Goal: Transaction & Acquisition: Purchase product/service

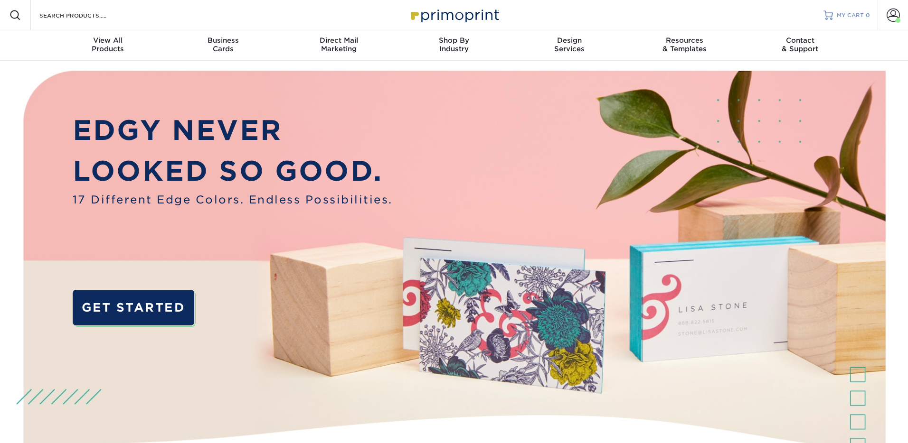
click at [855, 12] on span "MY CART" at bounding box center [849, 15] width 27 height 8
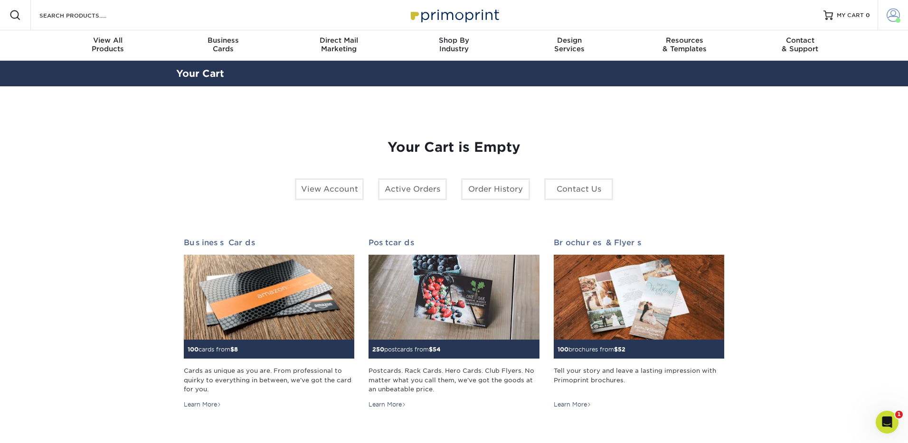
click at [896, 19] on span at bounding box center [897, 20] width 5 height 5
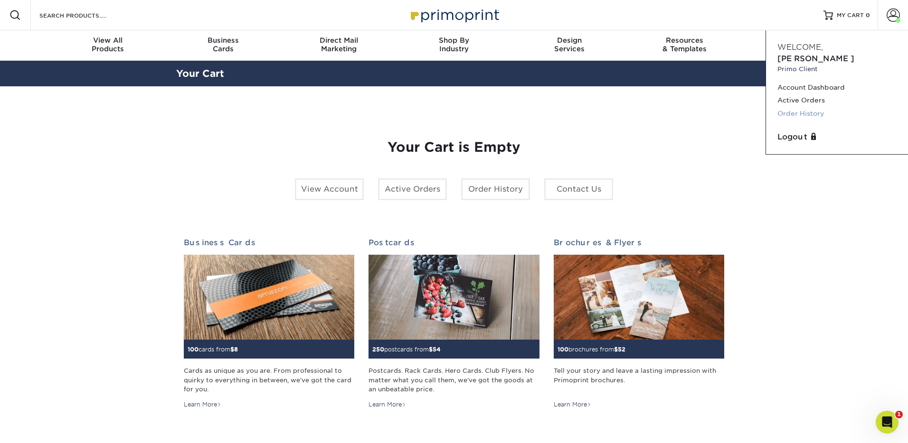
click at [808, 107] on link "Order History" at bounding box center [836, 113] width 119 height 13
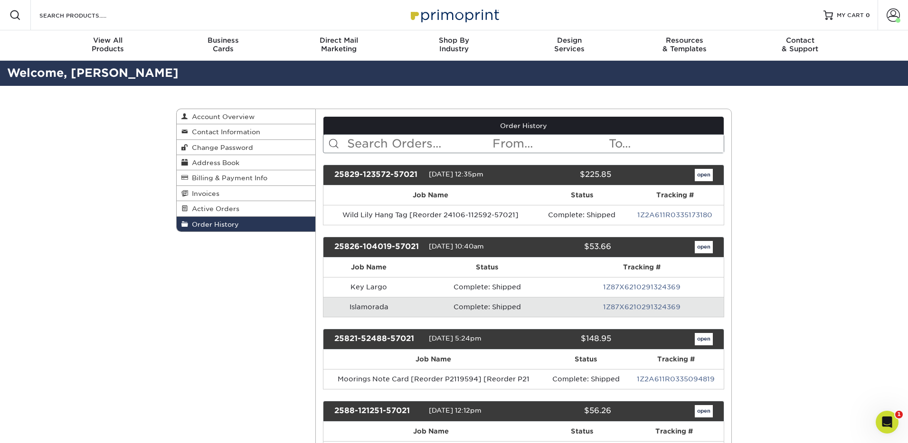
click at [389, 145] on input "text" at bounding box center [419, 144] width 146 height 18
type input "a frame"
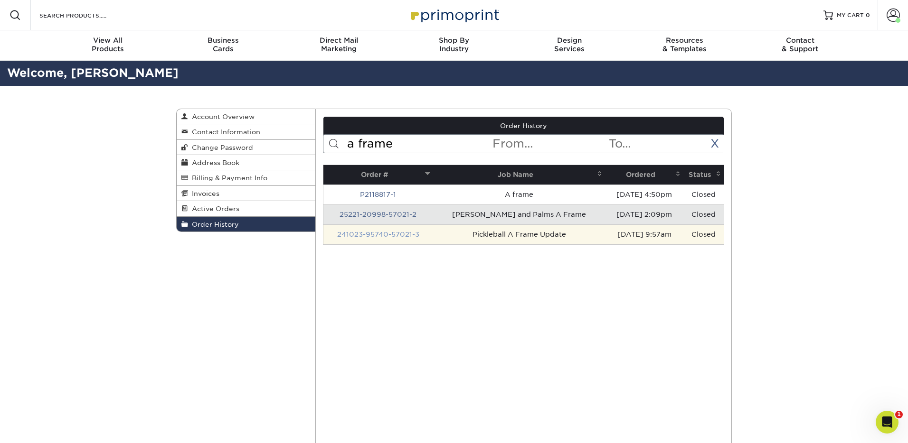
click at [378, 232] on link "241023-95740-57021-3" at bounding box center [378, 235] width 82 height 8
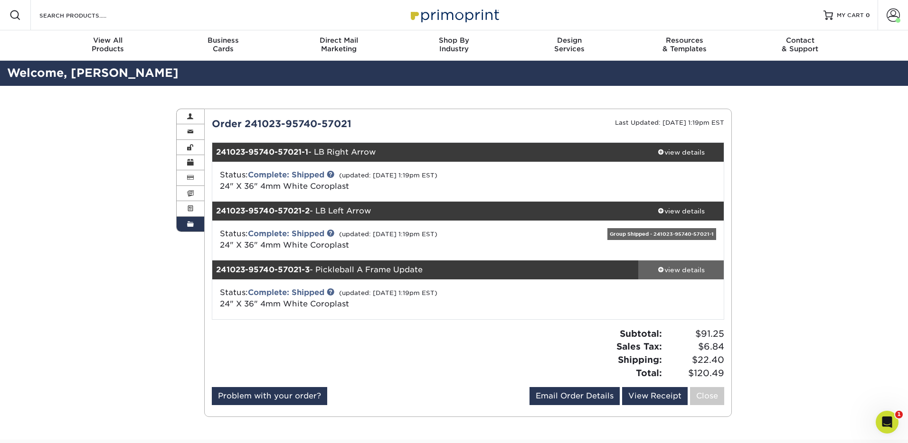
click at [683, 272] on div "view details" at bounding box center [680, 269] width 85 height 9
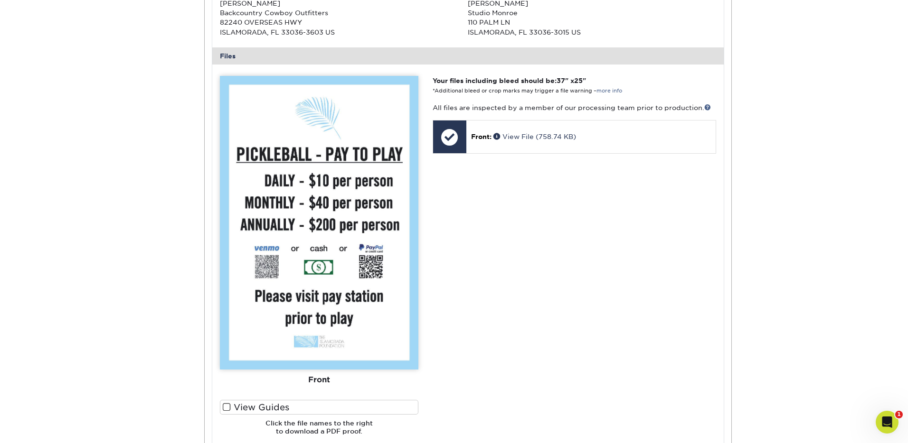
scroll to position [488, 0]
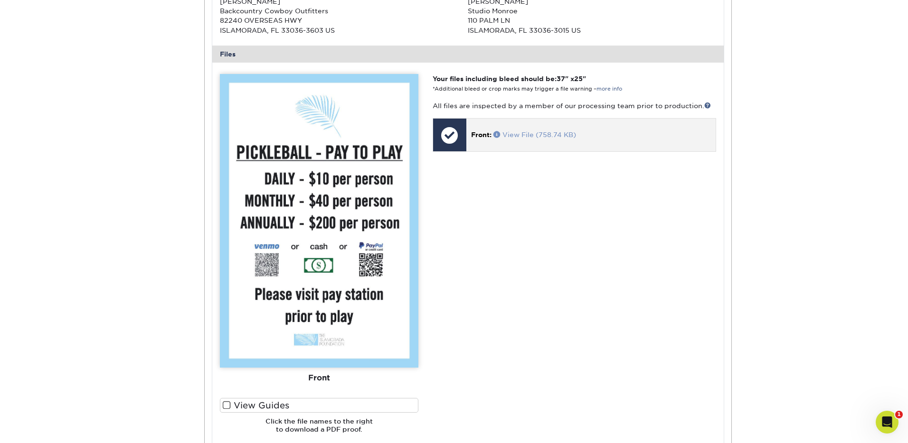
click at [528, 134] on link "View File (758.74 KB)" at bounding box center [534, 135] width 83 height 8
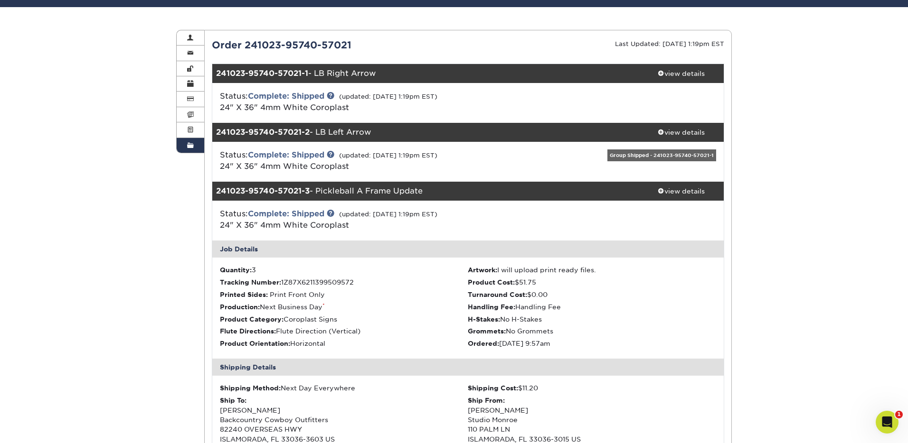
scroll to position [0, 0]
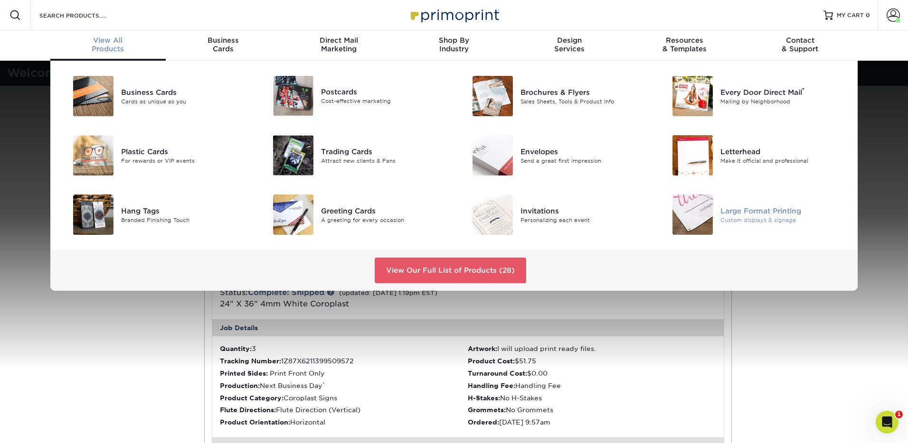
click at [721, 224] on div "Large Format Printing Custom displays & signage" at bounding box center [786, 215] width 133 height 40
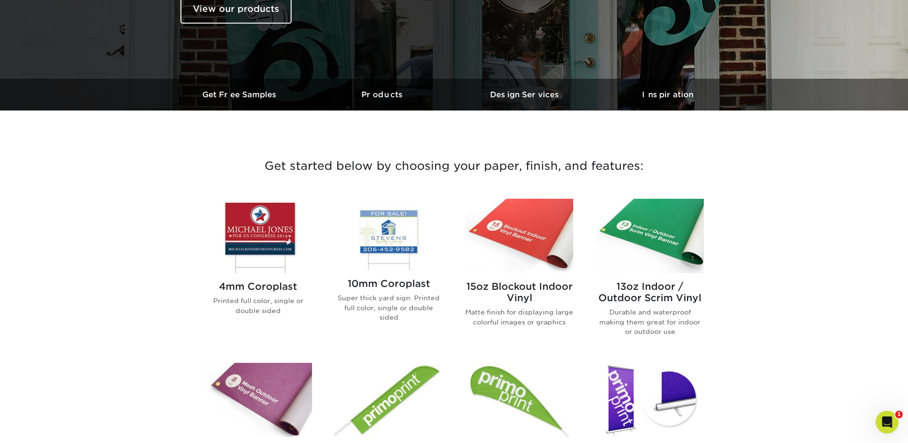
scroll to position [304, 0]
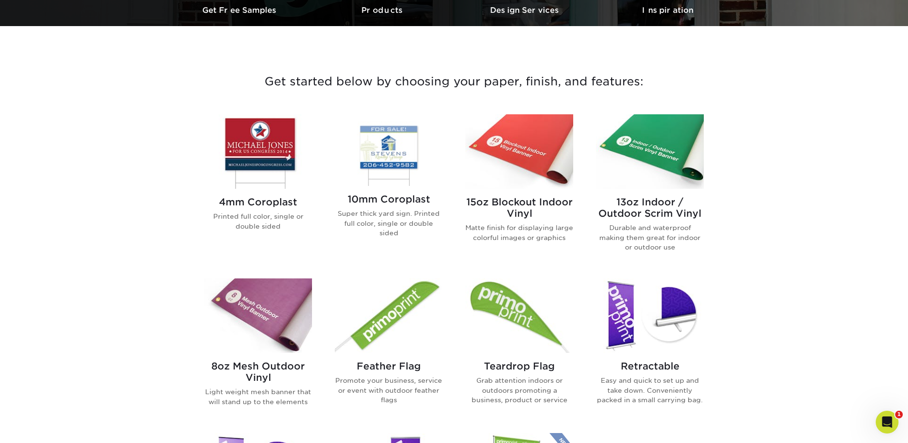
click at [272, 149] on img at bounding box center [258, 151] width 108 height 75
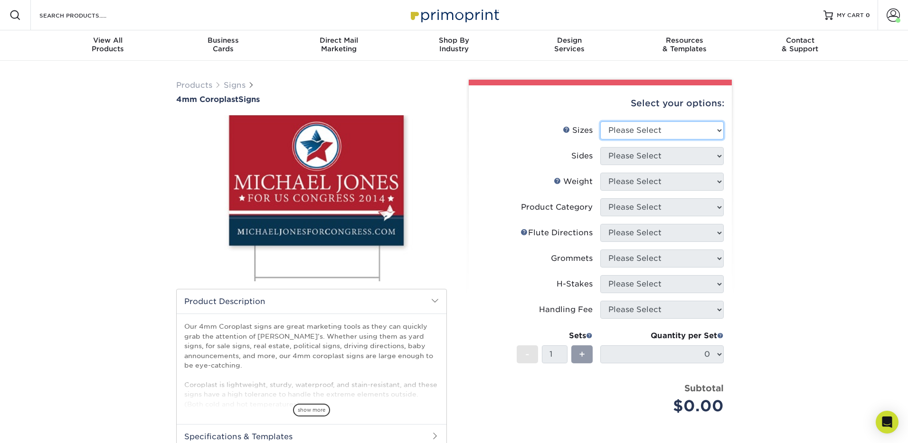
click at [666, 137] on select "Please Select 12" x 18" 18" x 24" 24" x 24" 24" x 36"" at bounding box center [661, 131] width 123 height 18
select select "24.00x36.00"
click at [652, 157] on select "Please Select Print Both Sides Print Front Only" at bounding box center [661, 156] width 123 height 18
select select "32d3c223-f82c-492b-b915-ba065a00862f"
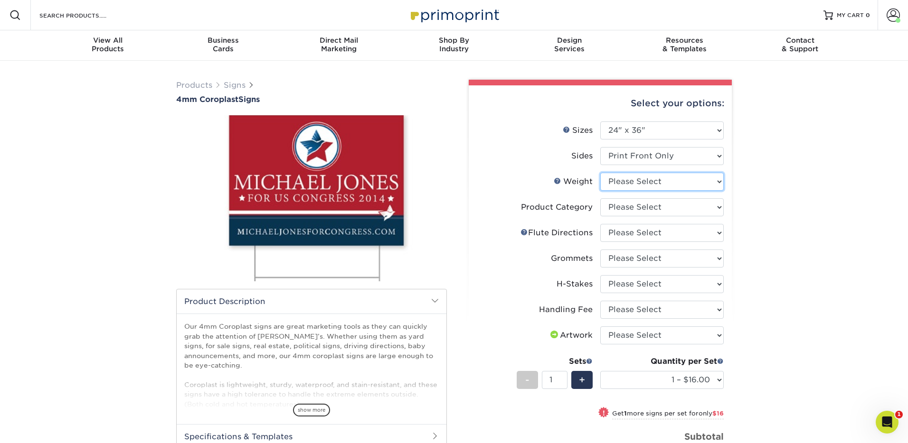
click at [637, 180] on select "Please Select 4CORO" at bounding box center [661, 182] width 123 height 18
select select "4CORO"
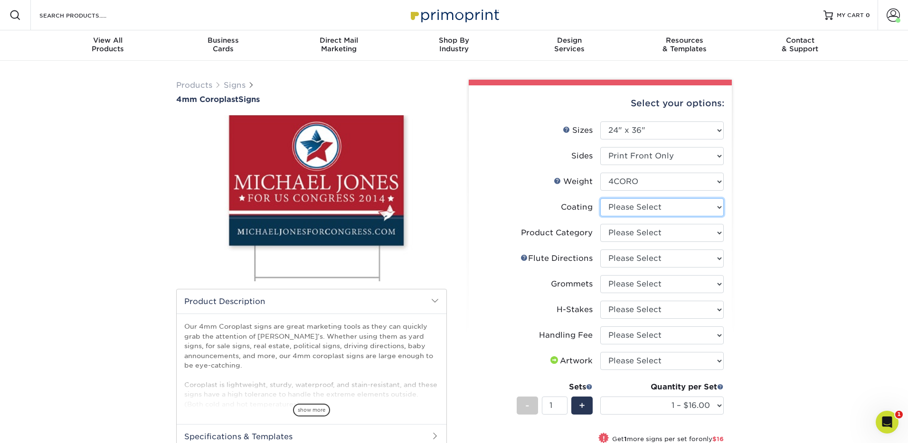
click at [638, 204] on select at bounding box center [661, 207] width 123 height 18
select select "3e7618de-abca-4bda-9f97-8b9129e913d8"
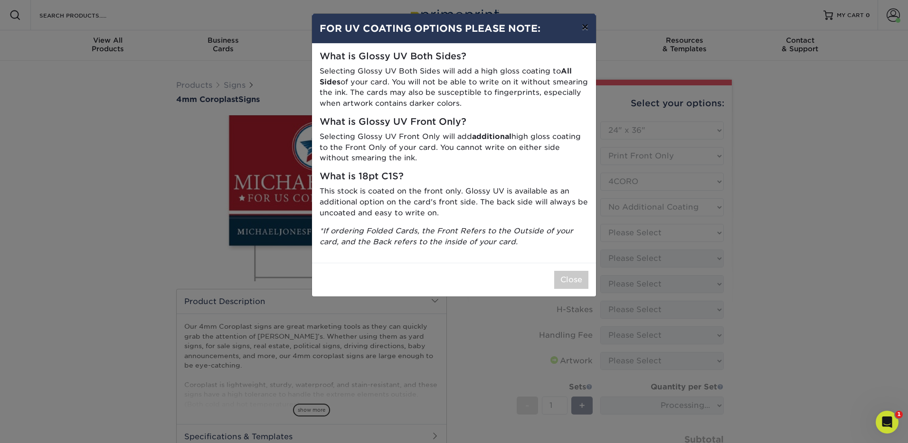
click at [587, 28] on button "×" at bounding box center [585, 27] width 22 height 27
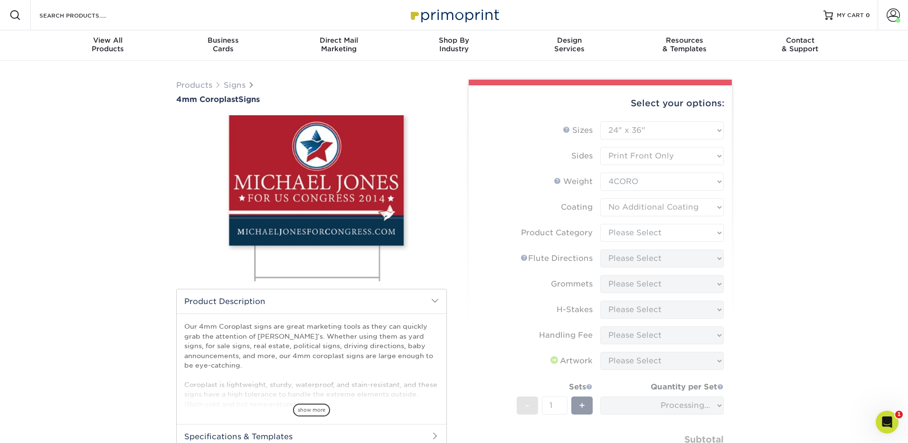
click at [626, 201] on form "Sizes Help Sizes Please Select 12" x 18" 18" x 24" 24" x 24" 24" x 36" Sides Pl…" at bounding box center [600, 310] width 248 height 376
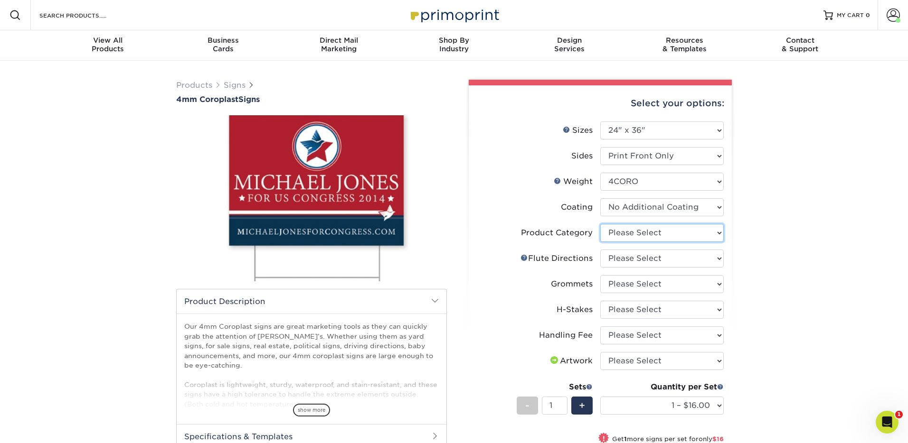
click at [692, 233] on select "Please Select Coroplast Signs" at bounding box center [661, 233] width 123 height 18
select select "b3582ed5-6912-492c-8440-2cc51afdb8e1"
click at [680, 208] on select at bounding box center [661, 207] width 123 height 18
click at [672, 258] on select "Please Select Flute Direction (Horizontal) Flute Direction (Vertical)" at bounding box center [661, 259] width 123 height 18
select select "b9474d6d-25b7-40b8-b284-85b7690982f8"
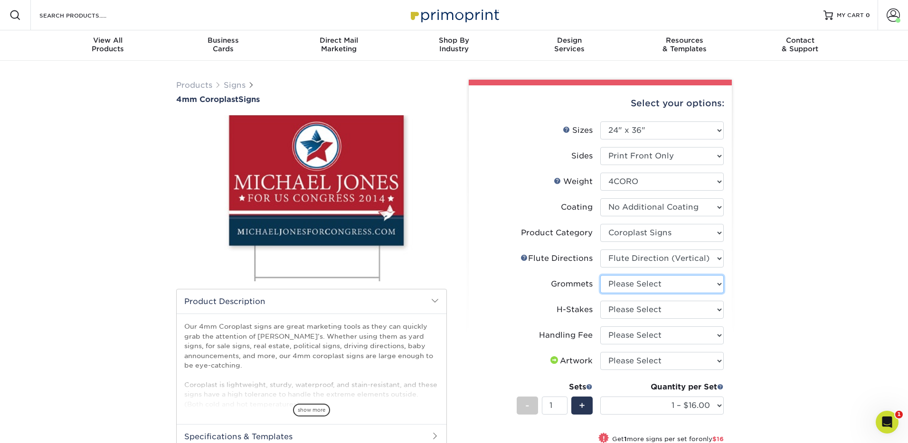
click at [662, 285] on select "Please Select No Grommets Yes, Grommet All 4 Corners Yes, Grommet All 4 Corners…" at bounding box center [661, 284] width 123 height 18
select select "90d329df-db80-4206-b821-ff9d3f363977"
click at [659, 309] on select "Please Select No H-Stakes Yes" at bounding box center [661, 310] width 123 height 18
select select "aec992a9-897e-40ed-b45c-8ce74849ba63"
click at [652, 337] on select "Please Select Handling Fee" at bounding box center [661, 336] width 123 height 18
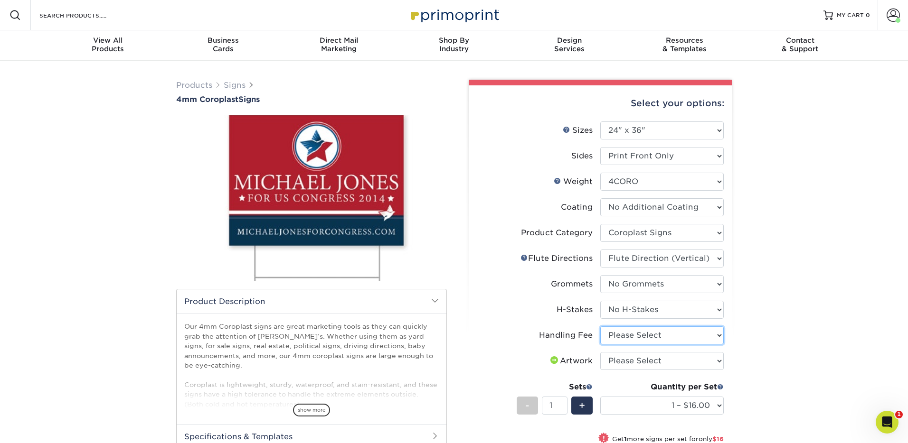
select select "ab74c079-444c-4260-ae6a-e09bdee8073c"
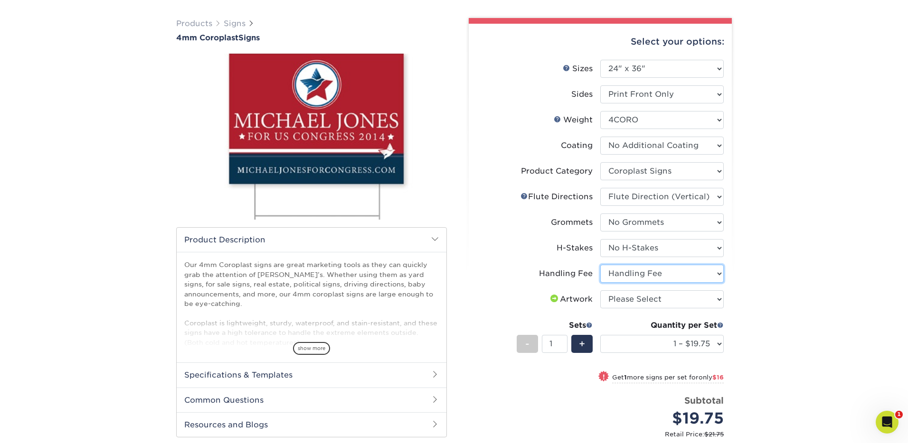
scroll to position [181, 0]
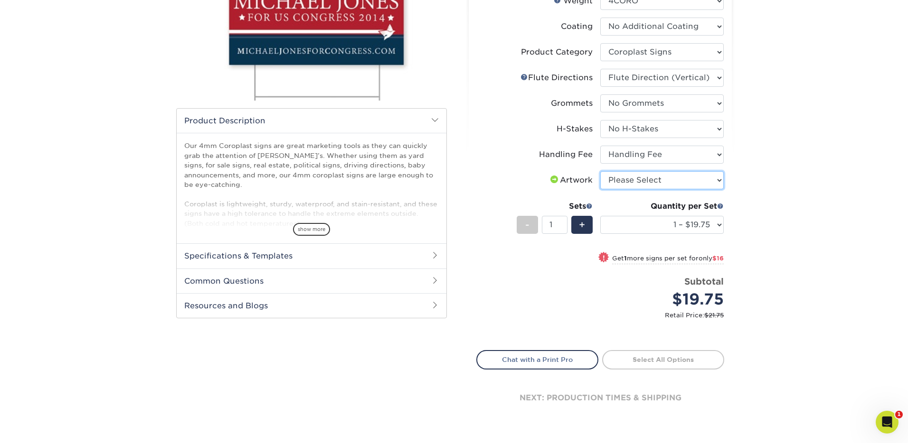
click at [696, 182] on select "Please Select I will upload files I need a design - $50" at bounding box center [661, 180] width 123 height 18
select select "upload"
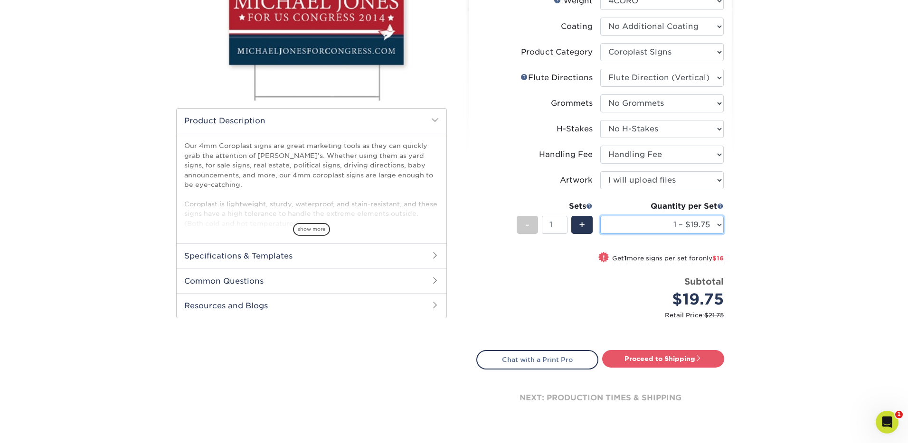
click at [701, 225] on select "1 – $19.75 2 – $35.75 3 – $51.75 4 – $64.00 5 – $80.00 6 – $96.00 7 – $111.00 8…" at bounding box center [661, 225] width 123 height 18
select select "2 – $35.75"
click at [676, 355] on link "Proceed to Shipping" at bounding box center [663, 358] width 122 height 17
type input "Set 1"
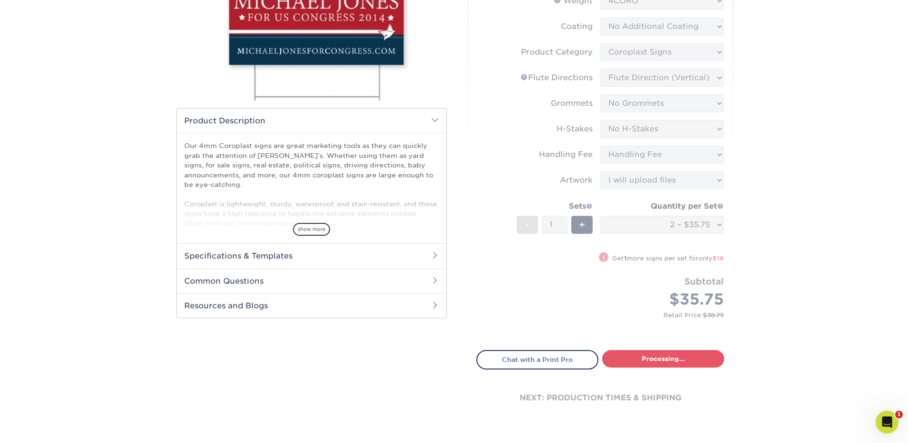
select select "3b3eb8fe-f5ad-44e4-b859-469c14d397db"
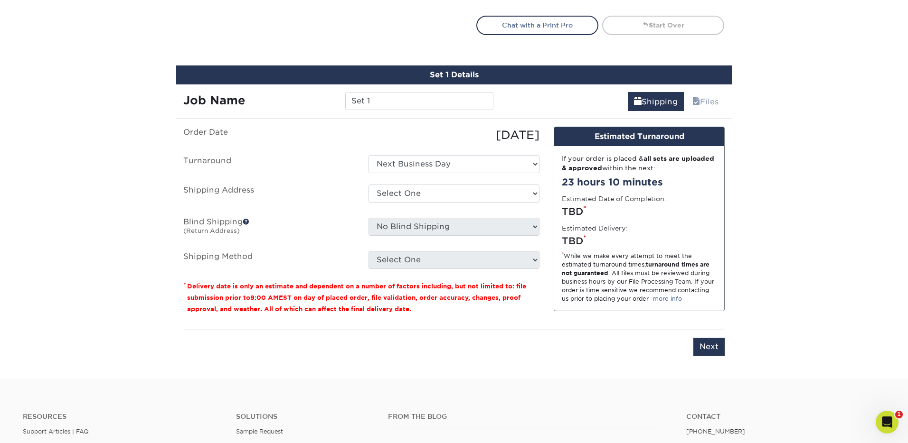
scroll to position [557, 0]
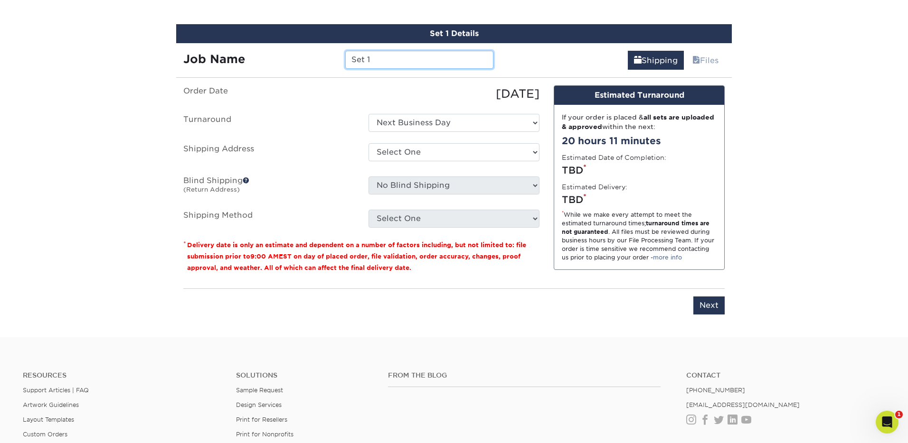
click at [389, 57] on input "Set 1" at bounding box center [419, 60] width 148 height 18
type input "JC A Frames Update"
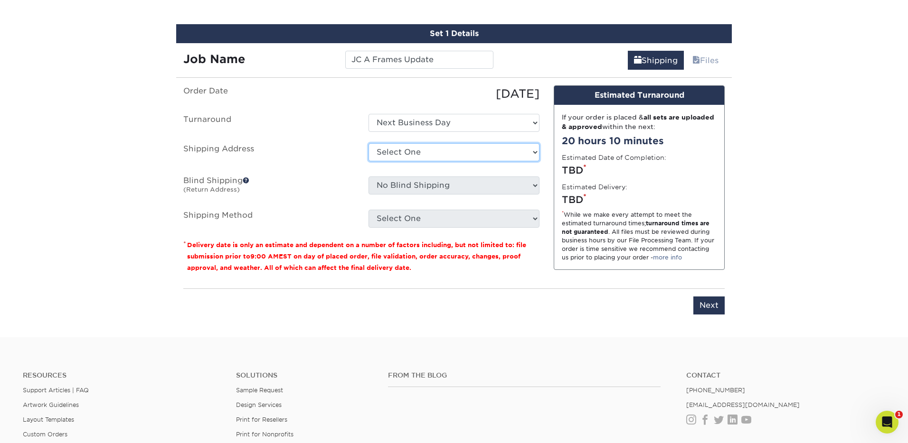
click at [456, 154] on select "Select One Andre Quirino Bill & Bev's Client Fred Home Islamorada Pools JC's Jo…" at bounding box center [453, 152] width 171 height 18
select select "102581"
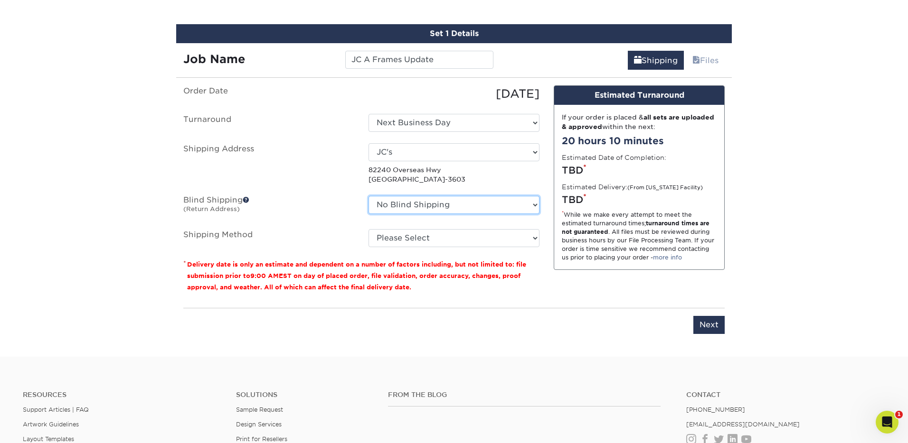
click at [443, 206] on select "No Blind Shipping Andre Quirino Bill & Bev's Client Fred Home Islamorada Pools …" at bounding box center [453, 205] width 171 height 18
select select "15346"
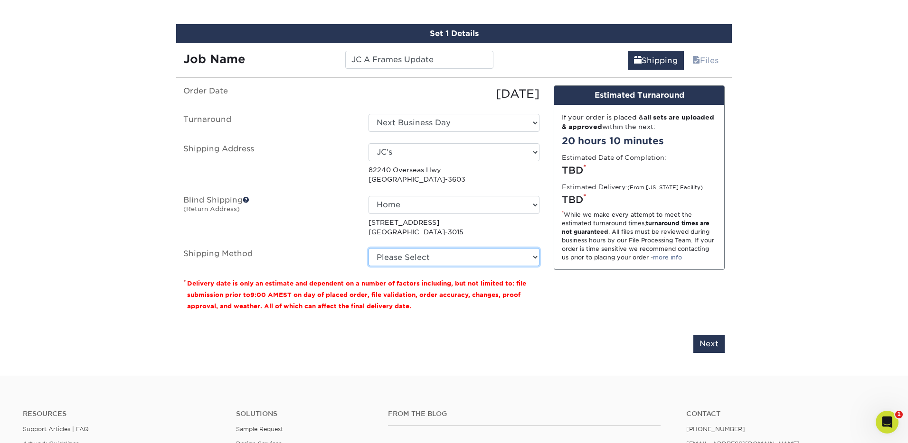
click at [427, 258] on select "Please Select Flat Rate Shipping (+$11.20) 3 Day Shipping Service (+$19.61) 2 D…" at bounding box center [453, 257] width 171 height 18
select select "G4MFLATRATE"
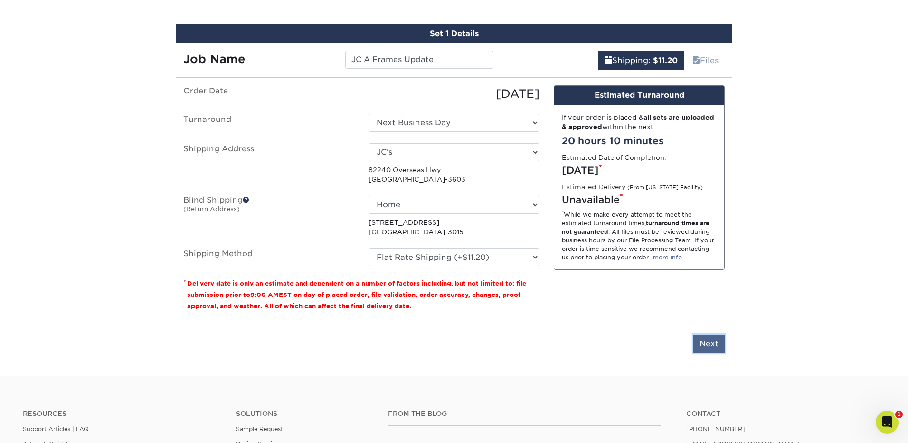
click at [718, 347] on input "Next" at bounding box center [708, 344] width 31 height 18
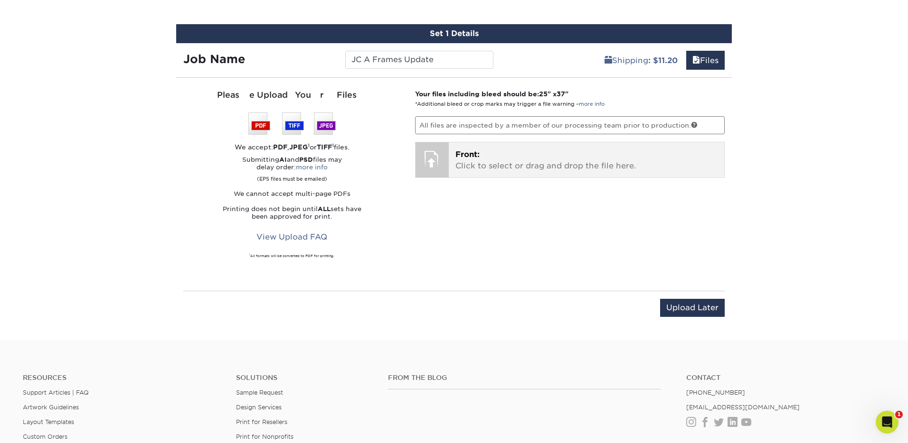
click at [559, 160] on p "Front: Click to select or drag and drop the file here." at bounding box center [586, 160] width 263 height 23
click at [524, 155] on p "Front: Click to select or drag and drop the file here." at bounding box center [586, 160] width 263 height 23
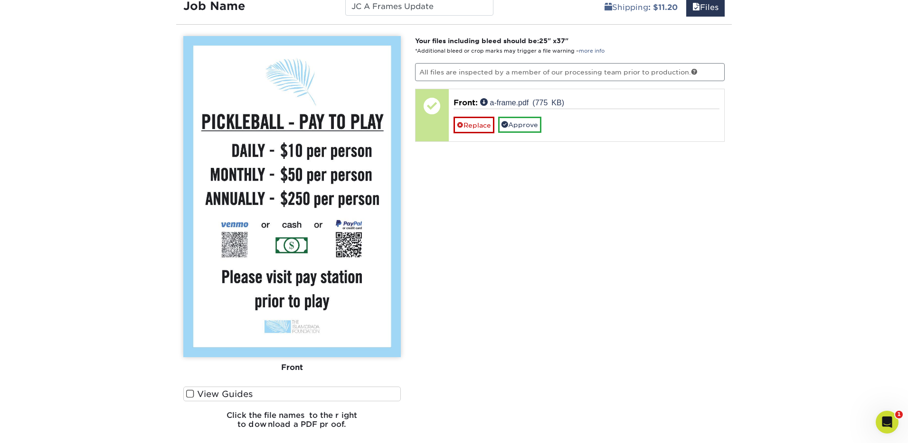
scroll to position [613, 0]
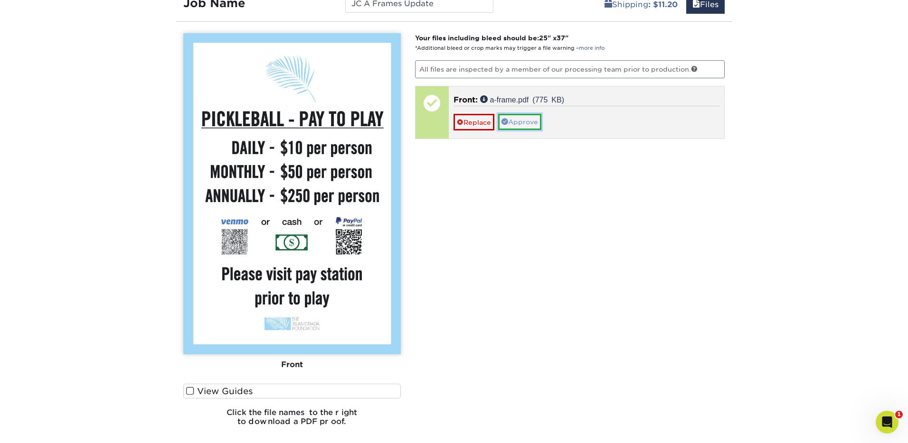
click at [534, 121] on link "Approve" at bounding box center [519, 122] width 43 height 16
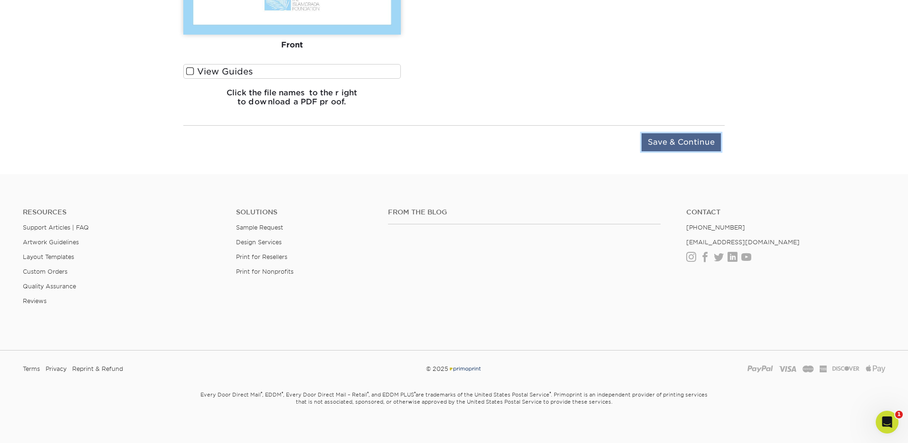
click at [698, 148] on input "Save & Continue" at bounding box center [680, 142] width 79 height 18
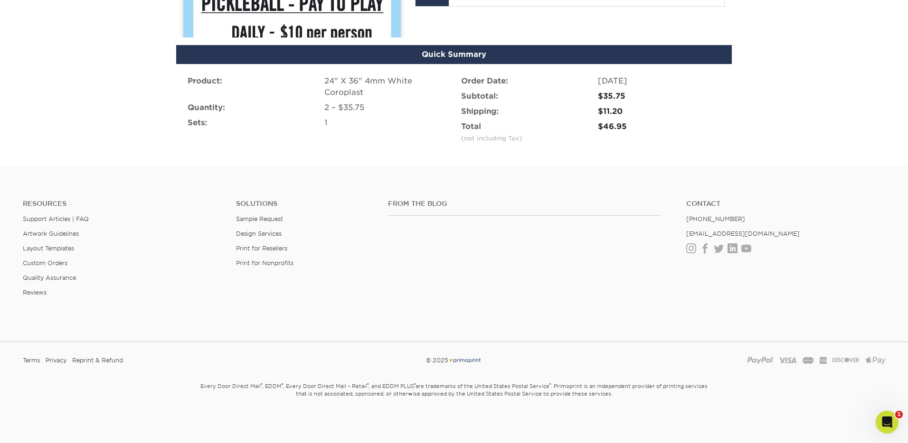
scroll to position [643, 0]
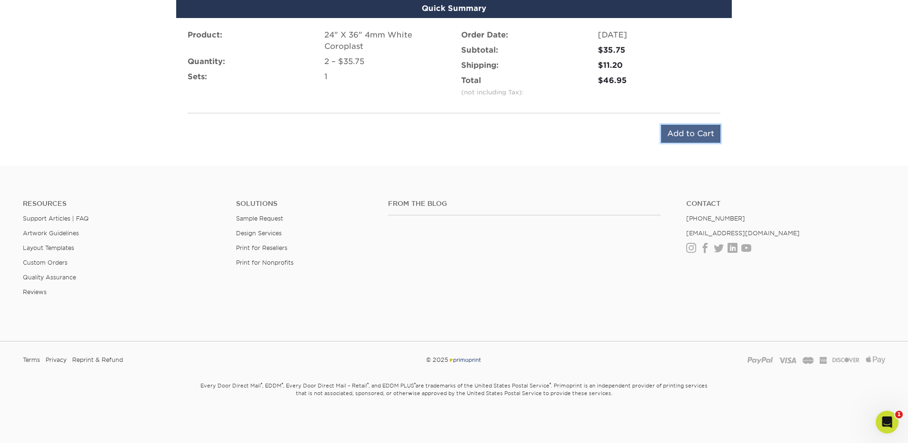
click at [692, 135] on input "Add to Cart" at bounding box center [690, 134] width 59 height 18
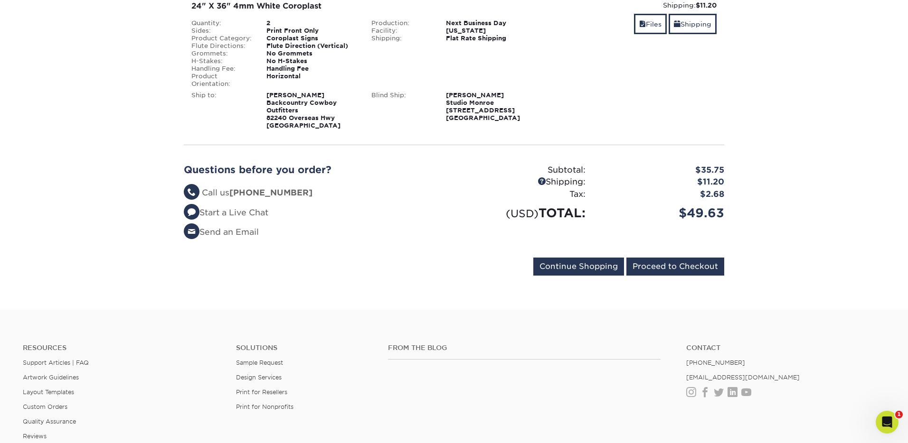
scroll to position [170, 0]
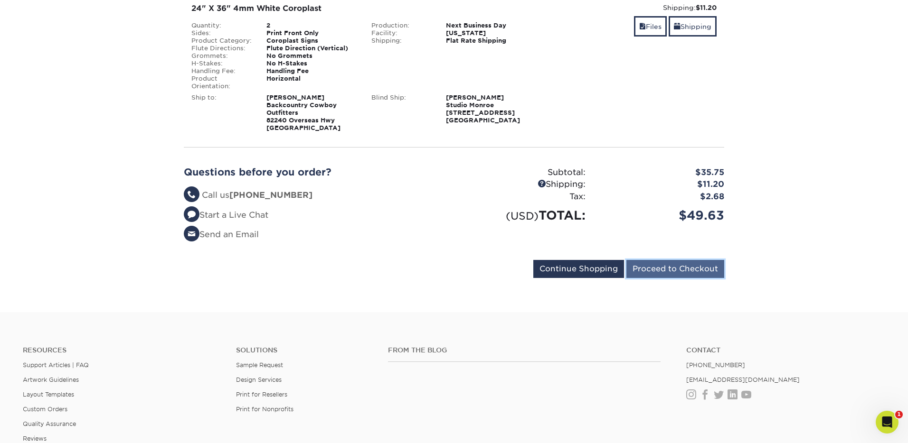
click at [686, 267] on input "Proceed to Checkout" at bounding box center [675, 269] width 98 height 18
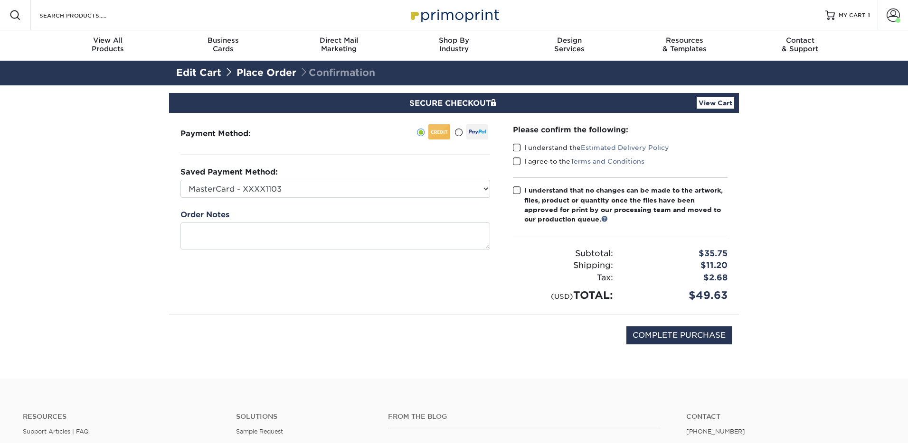
drag, startPoint x: 513, startPoint y: 145, endPoint x: 514, endPoint y: 152, distance: 7.2
click at [513, 145] on span at bounding box center [517, 147] width 8 height 9
click at [0, 0] on input "I understand the Estimated Delivery Policy" at bounding box center [0, 0] width 0 height 0
click at [514, 159] on span at bounding box center [517, 161] width 8 height 9
click at [0, 0] on input "I agree to the Terms and Conditions" at bounding box center [0, 0] width 0 height 0
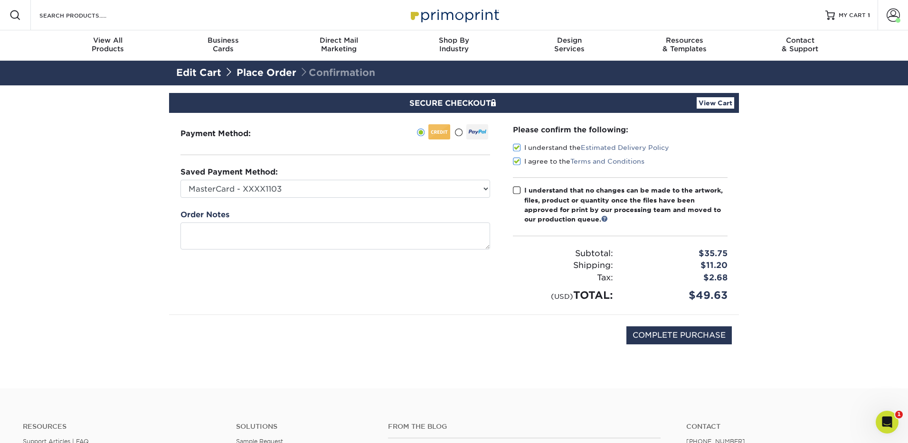
click at [516, 190] on span at bounding box center [517, 190] width 8 height 9
click at [0, 0] on input "I understand that no changes can be made to the artwork, files, product or quan…" at bounding box center [0, 0] width 0 height 0
click at [489, 191] on select "MasterCard - XXXX1103 MasterCard - XXXX4990 MasterCard - XXXX6385 MasterCard - …" at bounding box center [335, 189] width 310 height 18
select select "61089"
click at [707, 335] on input "COMPLETE PURCHASE" at bounding box center [678, 336] width 105 height 18
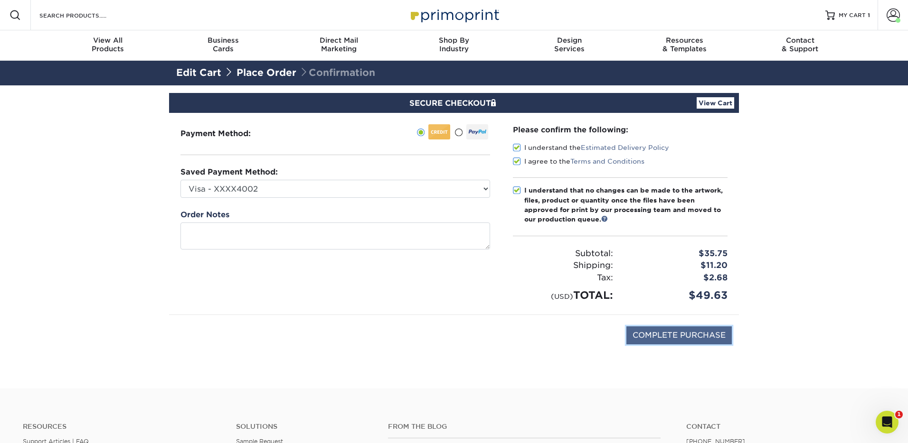
type input "PROCESSING, PLEASE WAIT..."
